Goal: Task Accomplishment & Management: Complete application form

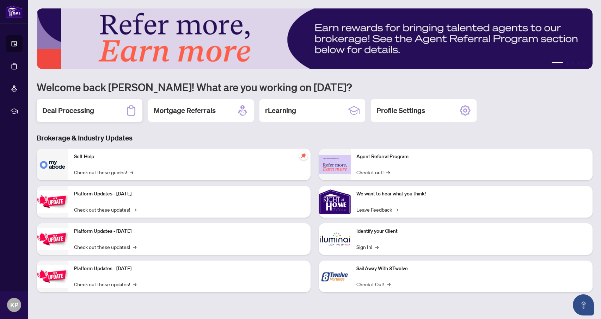
click at [82, 111] on h2 "Deal Processing" at bounding box center [68, 111] width 52 height 10
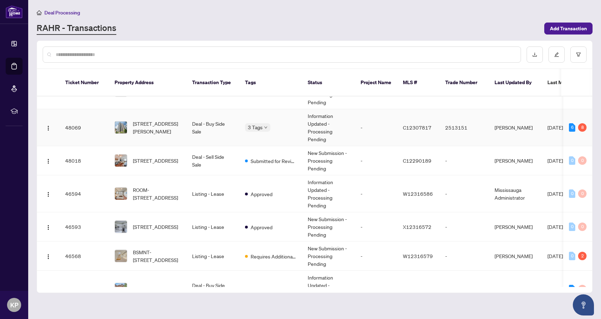
scroll to position [75, 0]
click at [178, 223] on span "[STREET_ADDRESS]" at bounding box center [155, 227] width 45 height 8
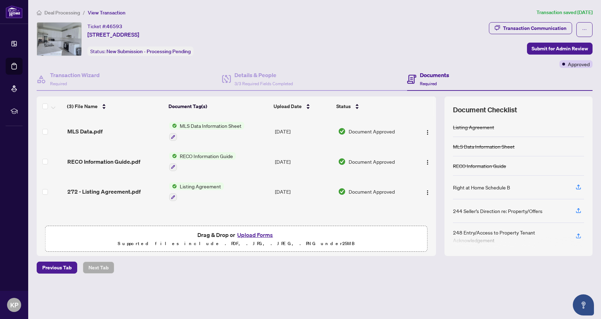
click at [258, 236] on button "Upload Forms" at bounding box center [255, 234] width 40 height 9
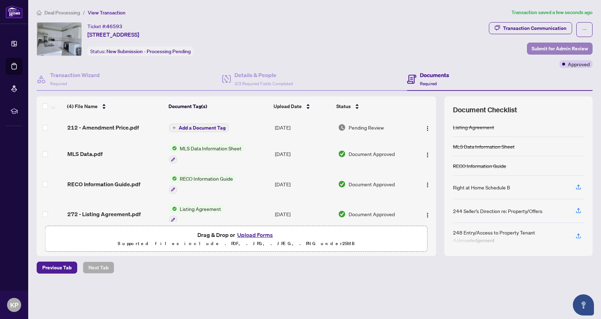
click at [543, 48] on span "Submit for Admin Review" at bounding box center [559, 48] width 56 height 11
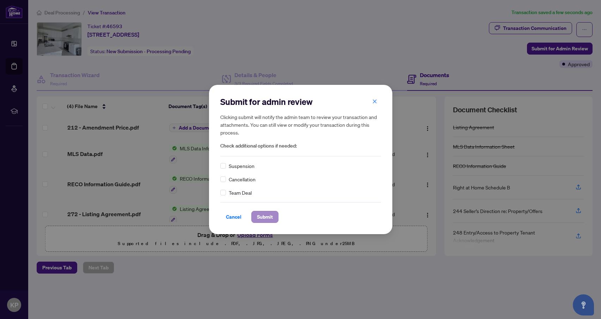
click at [266, 218] on span "Submit" at bounding box center [265, 216] width 16 height 11
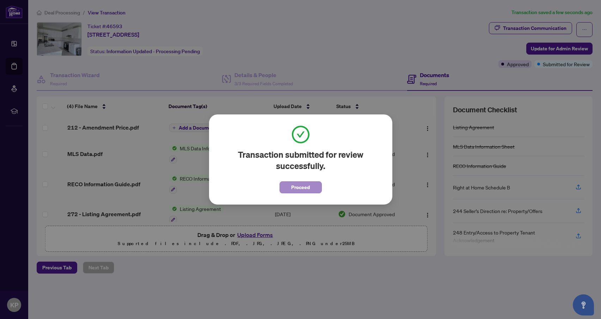
click at [306, 184] on span "Proceed" at bounding box center [300, 187] width 19 height 11
